Goal: Navigation & Orientation: Find specific page/section

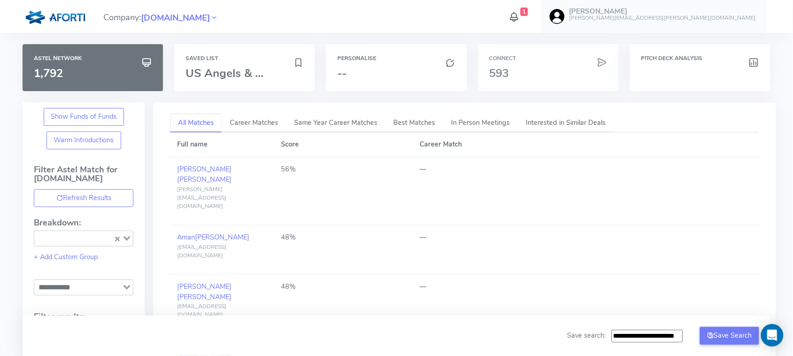
click at [517, 72] on h3 "593" at bounding box center [548, 73] width 118 height 12
